Goal: Task Accomplishment & Management: Use online tool/utility

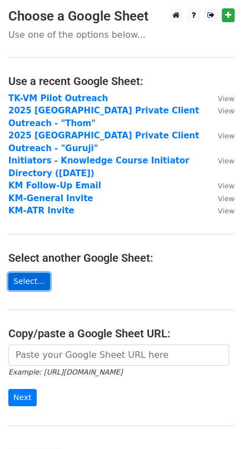
click at [32, 273] on link "Select..." at bounding box center [29, 281] width 42 height 17
click at [33, 273] on link "Select..." at bounding box center [29, 281] width 42 height 17
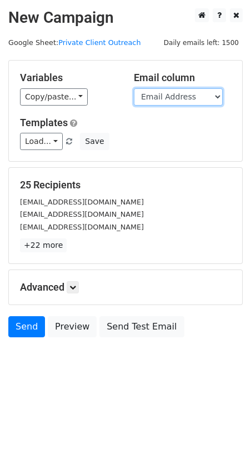
click at [156, 98] on select "Name First Name Email Address" at bounding box center [178, 96] width 89 height 17
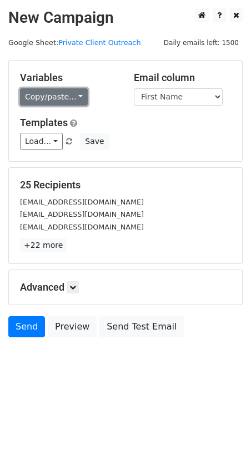
click at [67, 100] on link "Copy/paste..." at bounding box center [54, 96] width 68 height 17
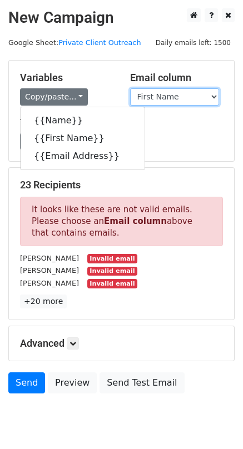
click at [157, 101] on select "Name First Name Email Address" at bounding box center [174, 96] width 89 height 17
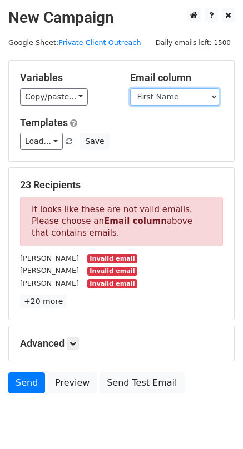
select select "Email Address"
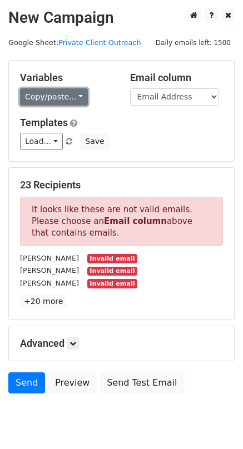
click at [63, 98] on link "Copy/paste..." at bounding box center [54, 96] width 68 height 17
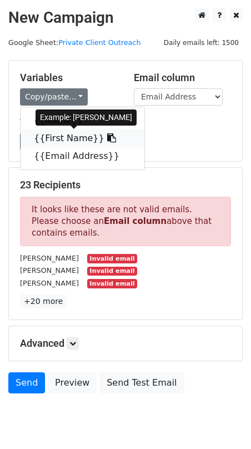
click at [69, 137] on link "{{First Name}}" at bounding box center [83, 139] width 124 height 18
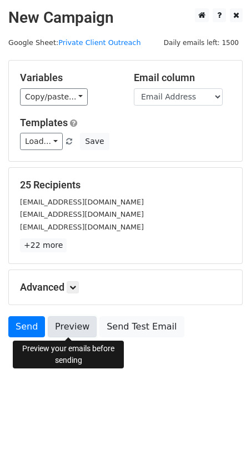
click at [68, 329] on link "Preview" at bounding box center [72, 326] width 49 height 21
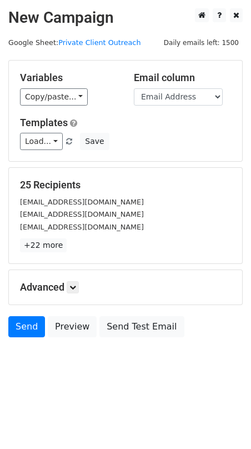
click at [218, 320] on div "Send Preview Send Test Email" at bounding box center [125, 329] width 251 height 27
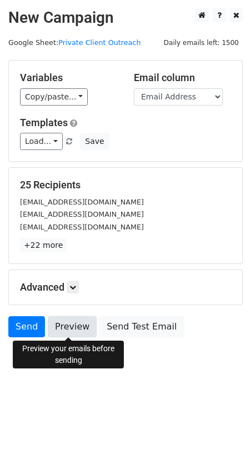
click at [77, 326] on link "Preview" at bounding box center [72, 326] width 49 height 21
click at [75, 326] on link "Preview" at bounding box center [72, 326] width 49 height 21
click at [66, 325] on link "Preview" at bounding box center [72, 326] width 49 height 21
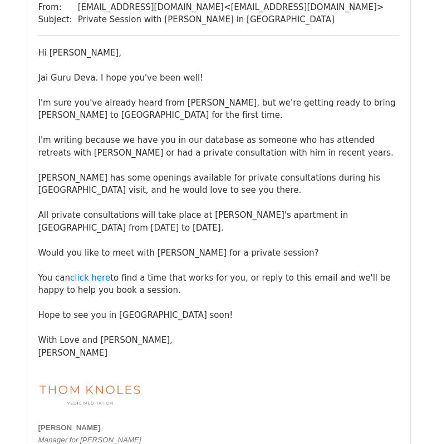
scroll to position [2885, 0]
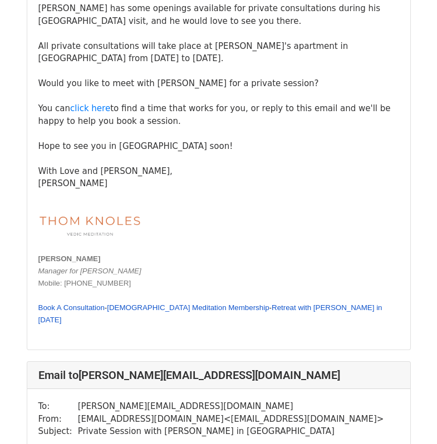
scroll to position [2625, 0]
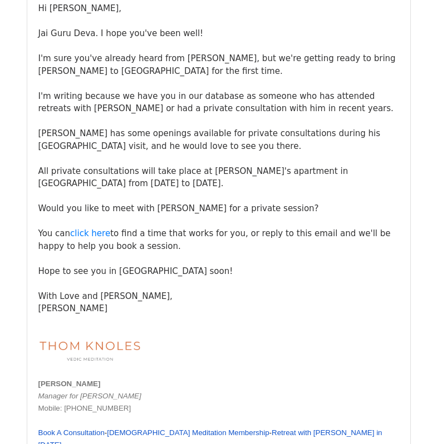
scroll to position [10880, 0]
